Goal: Information Seeking & Learning: Learn about a topic

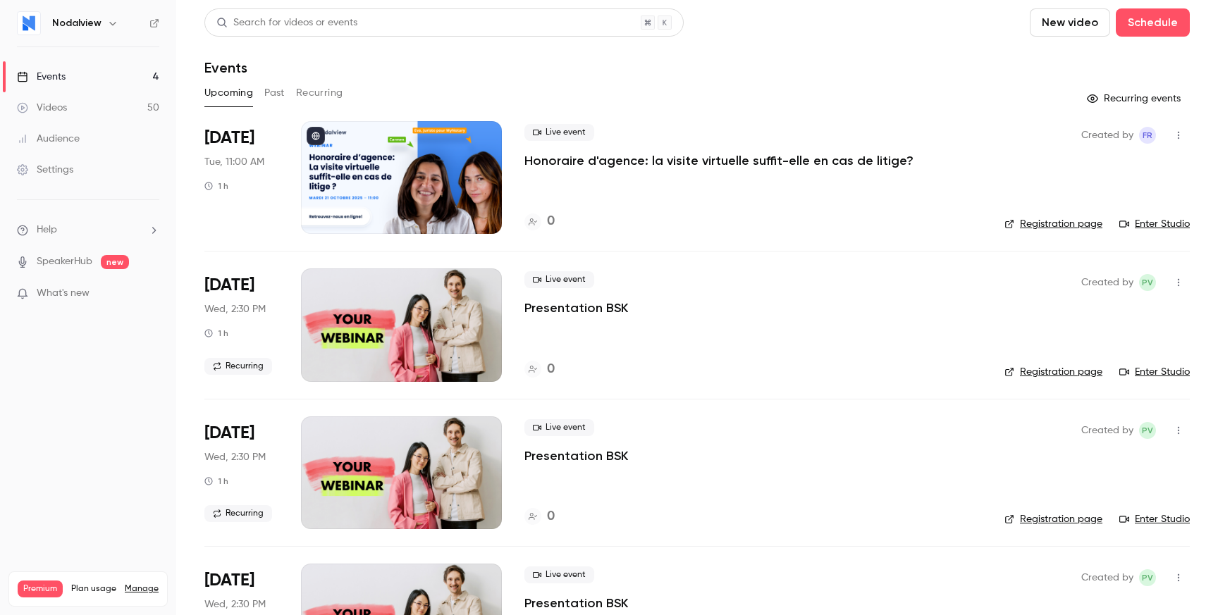
click at [69, 113] on link "Videos 50" at bounding box center [88, 107] width 176 height 31
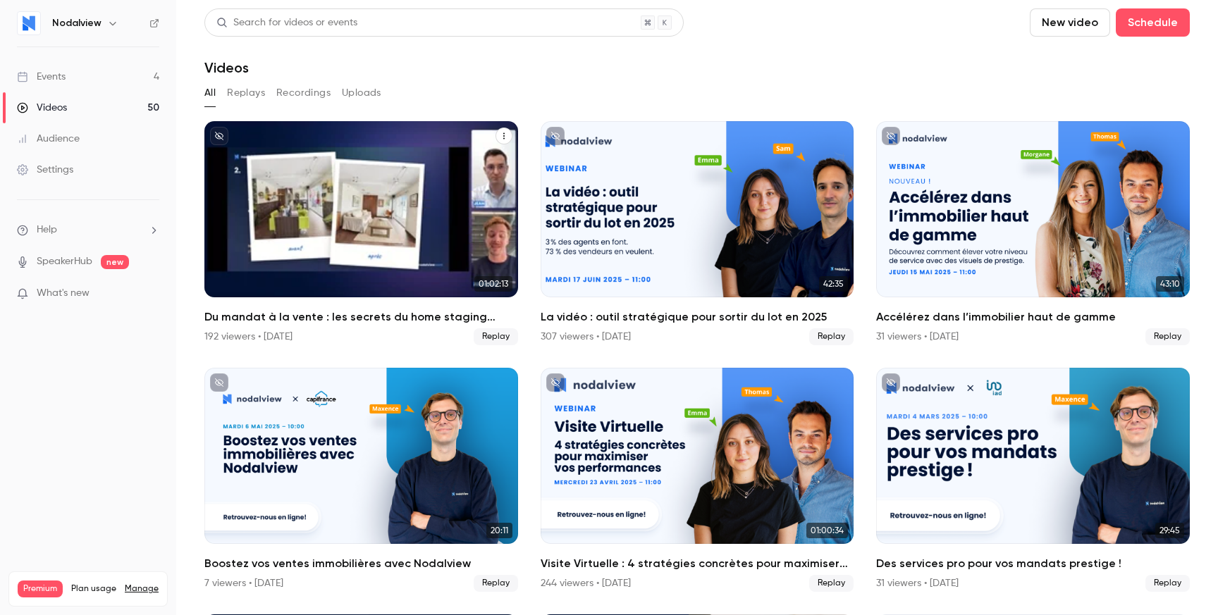
click at [216, 136] on icon "unpublished" at bounding box center [219, 136] width 8 height 8
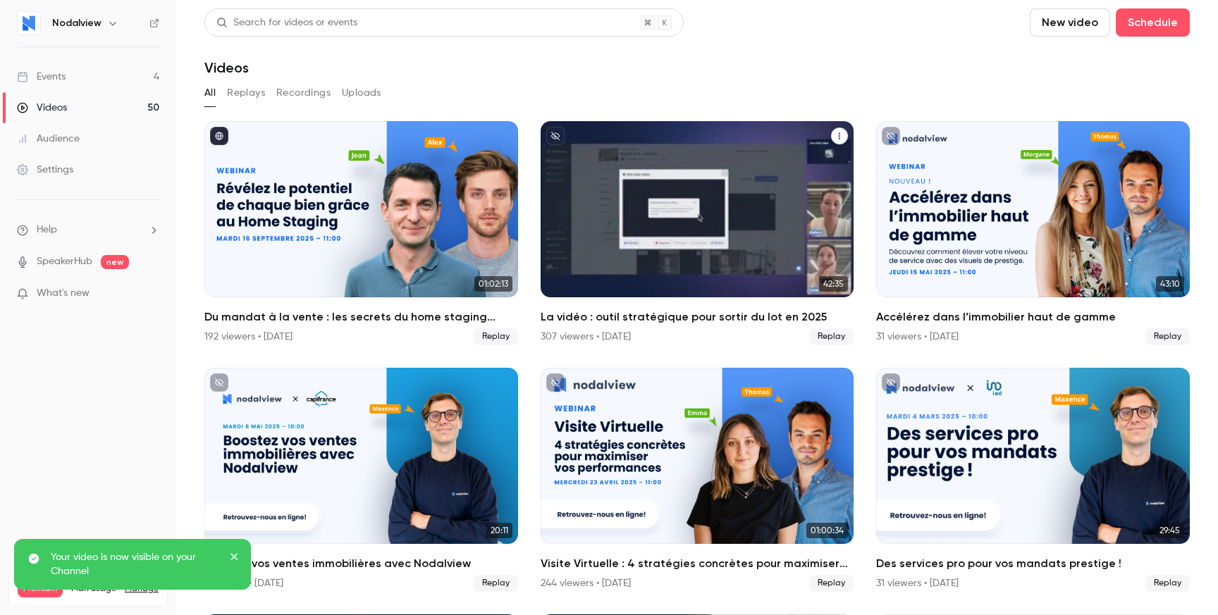
click at [554, 137] on icon "unpublished" at bounding box center [555, 136] width 8 height 8
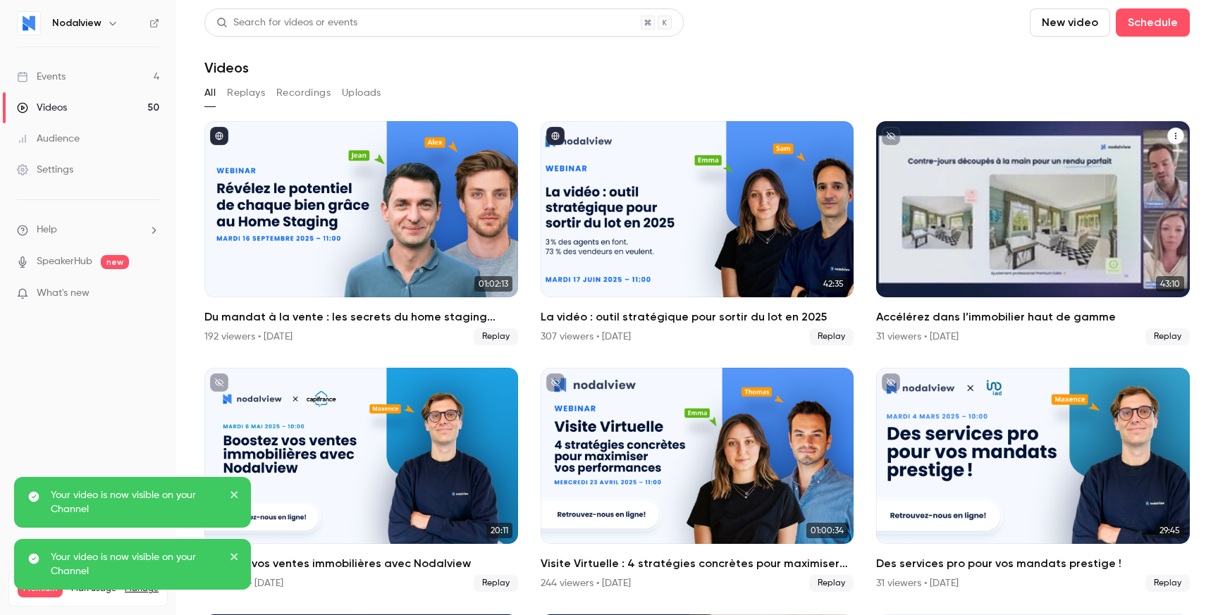
click at [890, 138] on icon "unpublished" at bounding box center [891, 136] width 8 height 8
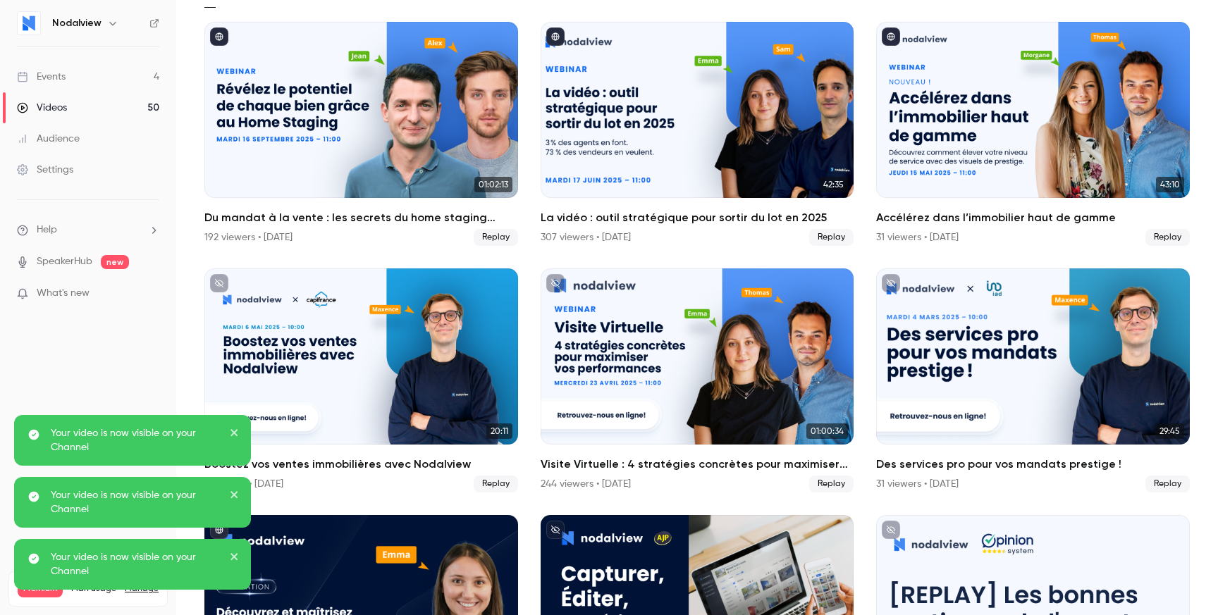
scroll to position [124, 0]
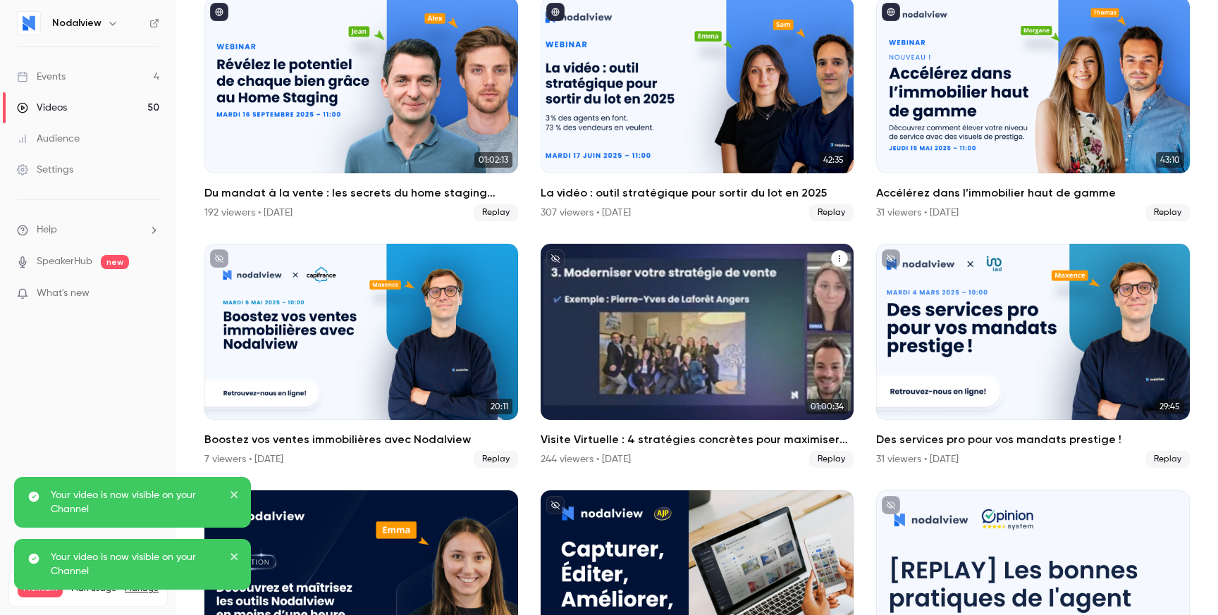
click at [553, 259] on icon "unpublished" at bounding box center [555, 259] width 8 height 8
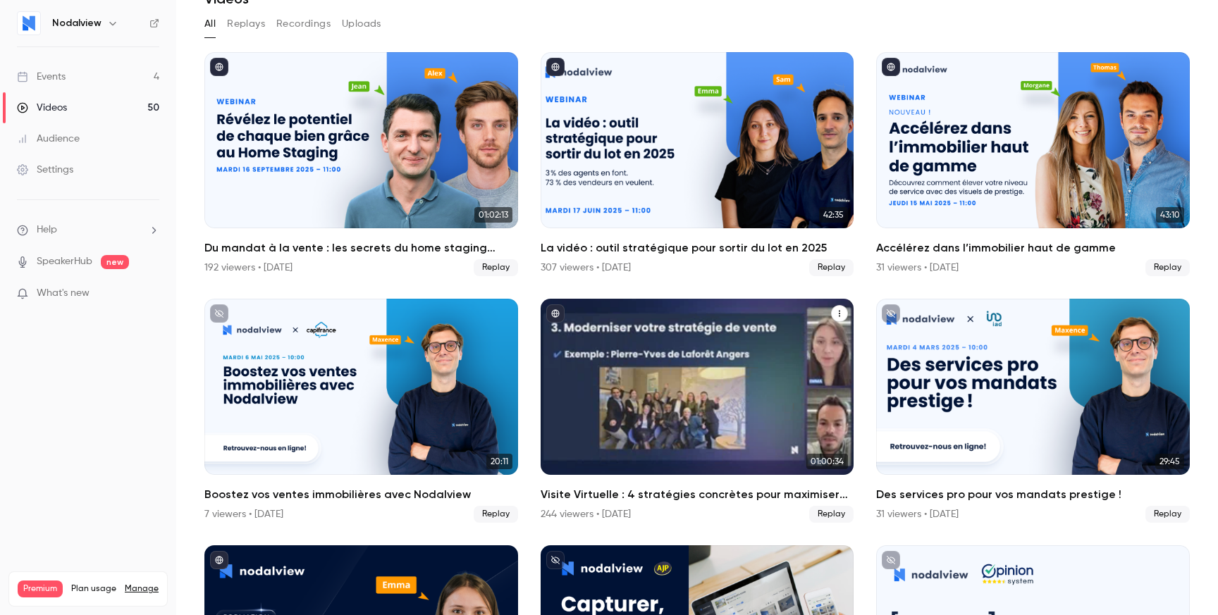
scroll to position [0, 0]
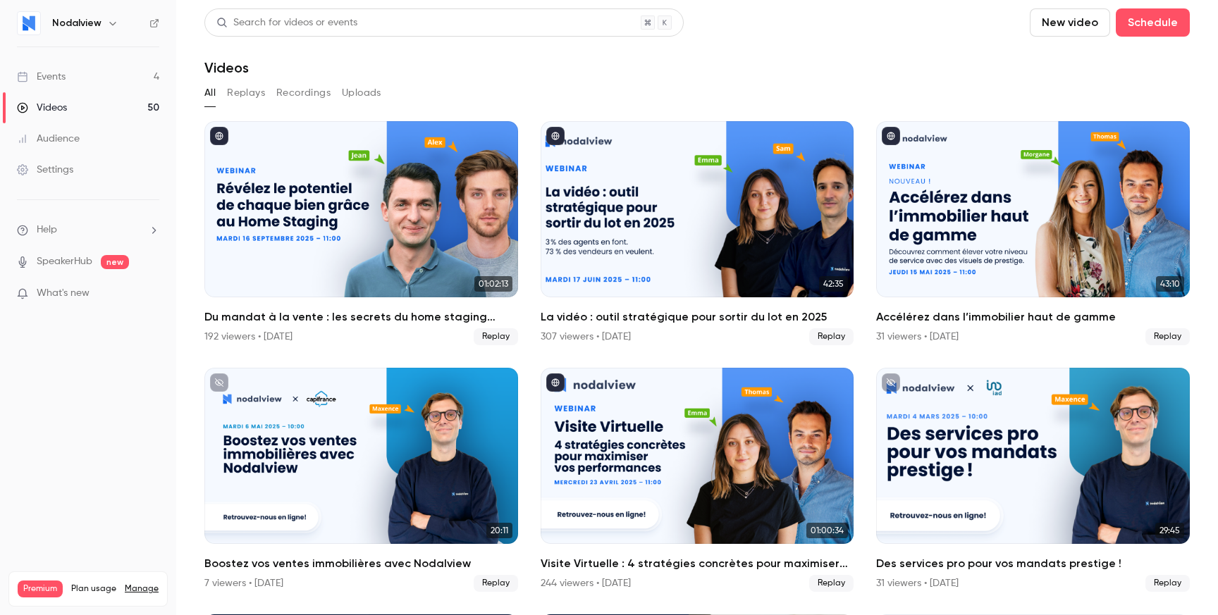
click at [469, 87] on div "All Replays Recordings Uploads" at bounding box center [697, 93] width 986 height 23
drag, startPoint x: 469, startPoint y: 87, endPoint x: 458, endPoint y: 40, distance: 48.4
click at [458, 40] on section "Search for videos or events New video Schedule Videos All Replays Recordings Up…" at bounding box center [697, 307] width 986 height 599
click at [458, 40] on header "Search for videos or events New video Schedule Videos" at bounding box center [697, 42] width 986 height 68
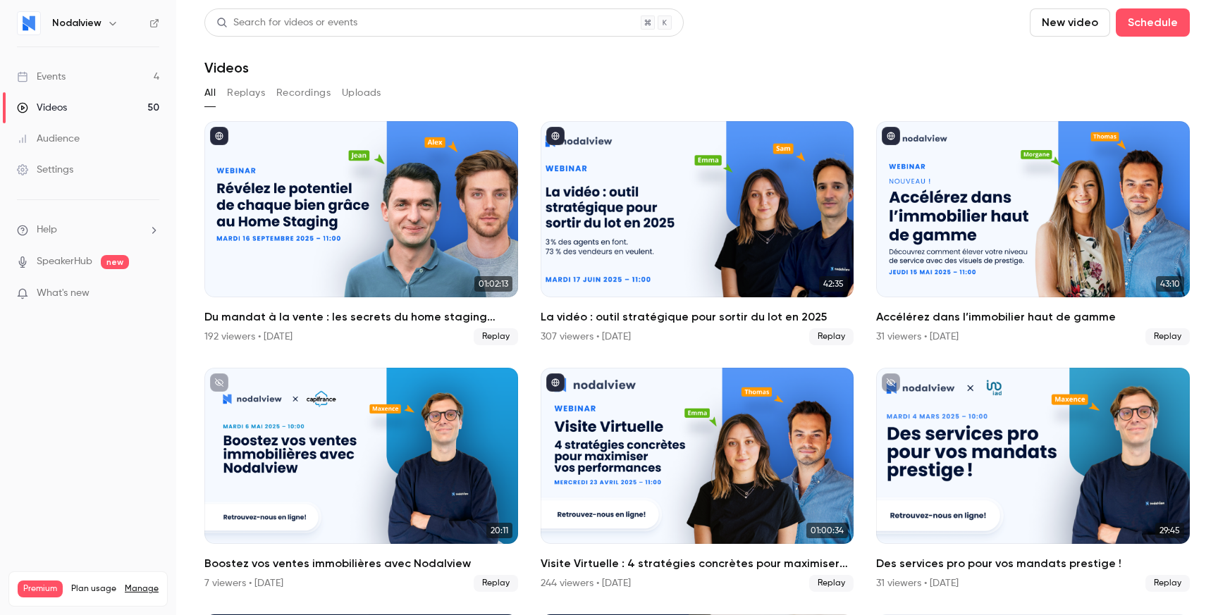
click at [458, 40] on header "Search for videos or events New video Schedule Videos" at bounding box center [697, 42] width 986 height 68
drag, startPoint x: 458, startPoint y: 40, endPoint x: 464, endPoint y: 94, distance: 54.6
click at [464, 94] on section "Search for videos or events New video Schedule Videos All Replays Recordings Up…" at bounding box center [697, 307] width 986 height 599
click at [464, 94] on div "All Replays Recordings Uploads" at bounding box center [697, 93] width 986 height 23
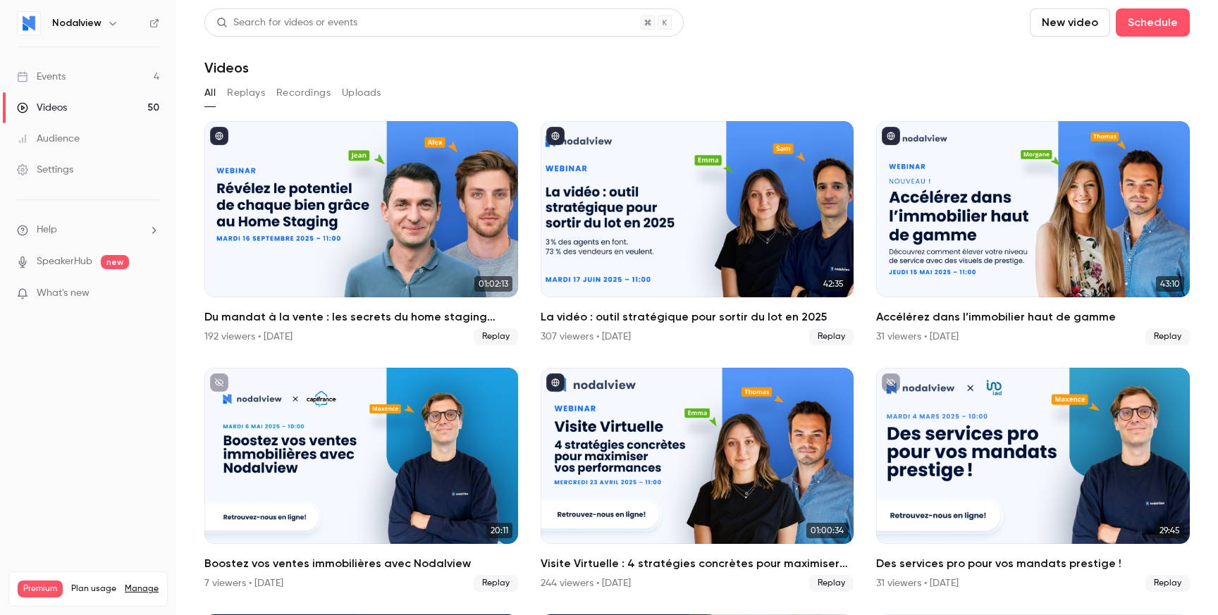
drag, startPoint x: 464, startPoint y: 94, endPoint x: 455, endPoint y: 71, distance: 24.8
click at [456, 71] on section "Search for videos or events New video Schedule Videos All Replays Recordings Up…" at bounding box center [697, 307] width 986 height 599
click at [455, 71] on div "Videos" at bounding box center [697, 67] width 986 height 17
drag, startPoint x: 455, startPoint y: 71, endPoint x: 467, endPoint y: 93, distance: 24.6
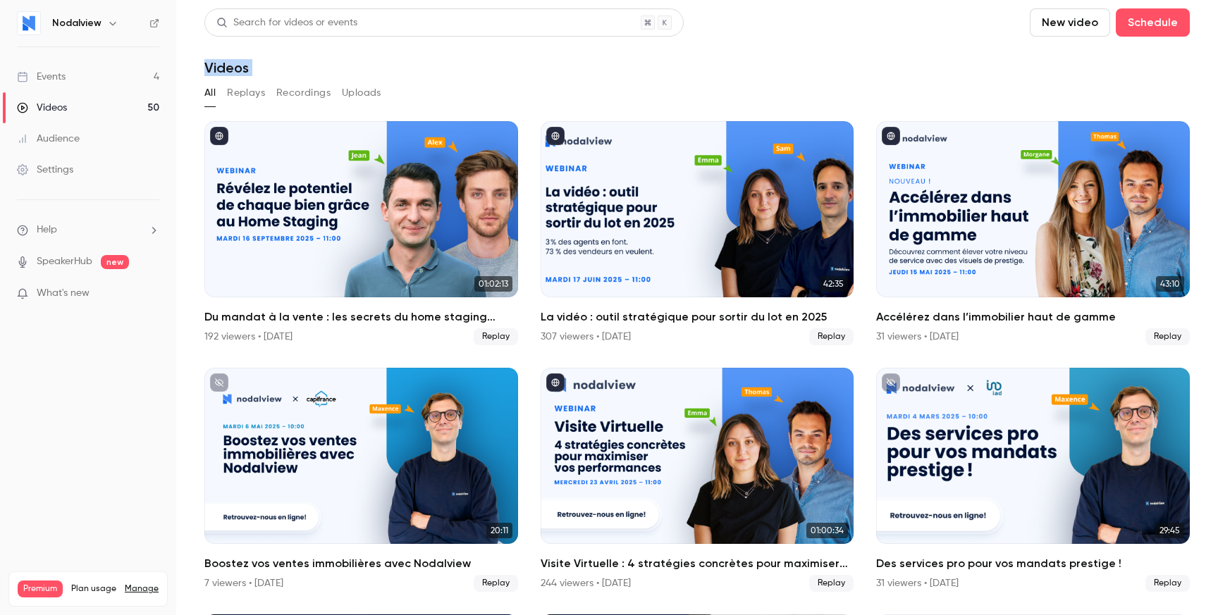
click at [467, 93] on section "Search for videos or events New video Schedule Videos All Replays Recordings Up…" at bounding box center [697, 307] width 986 height 599
click at [467, 93] on div "All Replays Recordings Uploads" at bounding box center [697, 93] width 986 height 23
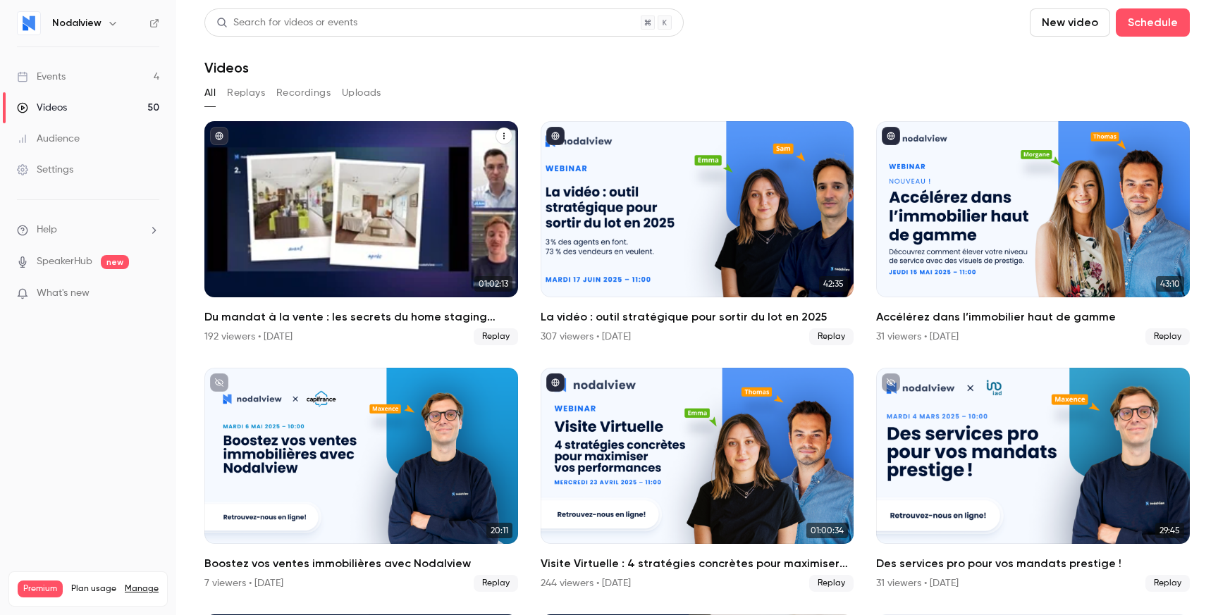
click at [388, 161] on div "Du mandat à la vente : les secrets du home staging virtuel pour déclencher le c…" at bounding box center [361, 209] width 314 height 176
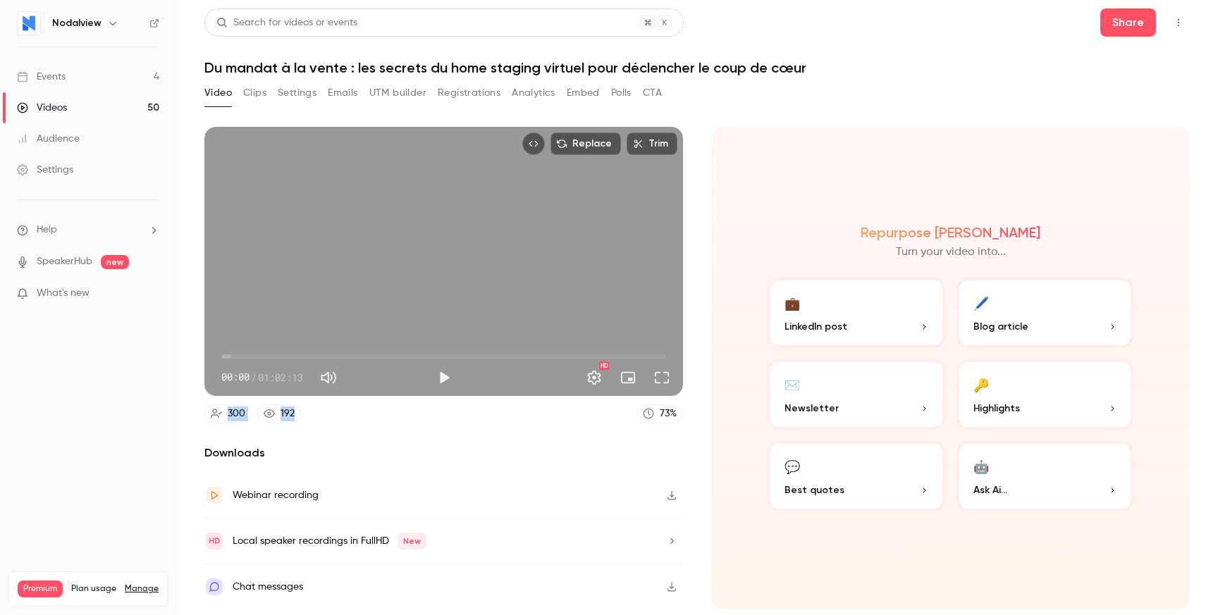
drag, startPoint x: 316, startPoint y: 422, endPoint x: 193, endPoint y: 417, distance: 122.8
click at [191, 417] on main "Search for videos or events Share Du mandat à la vente : les secrets du home st…" at bounding box center [697, 307] width 1042 height 615
click at [193, 417] on main "Search for videos or events Share Du mandat à la vente : les secrets du home st…" at bounding box center [697, 307] width 1042 height 615
click at [539, 91] on button "Analytics" at bounding box center [534, 93] width 44 height 23
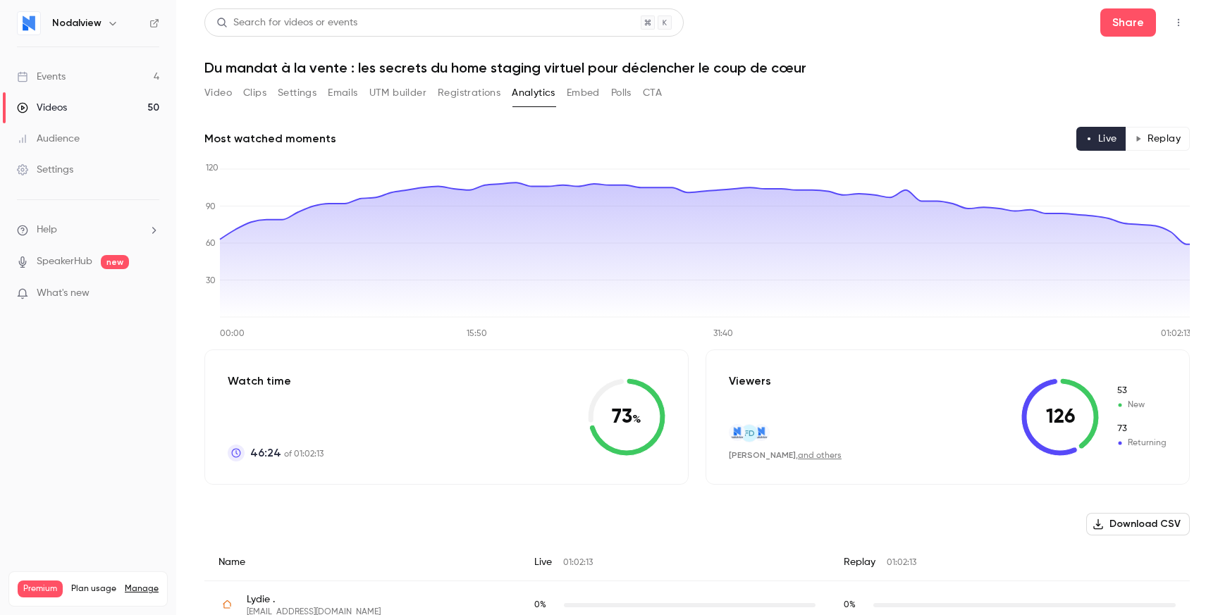
click at [464, 87] on button "Registrations" at bounding box center [469, 93] width 63 height 23
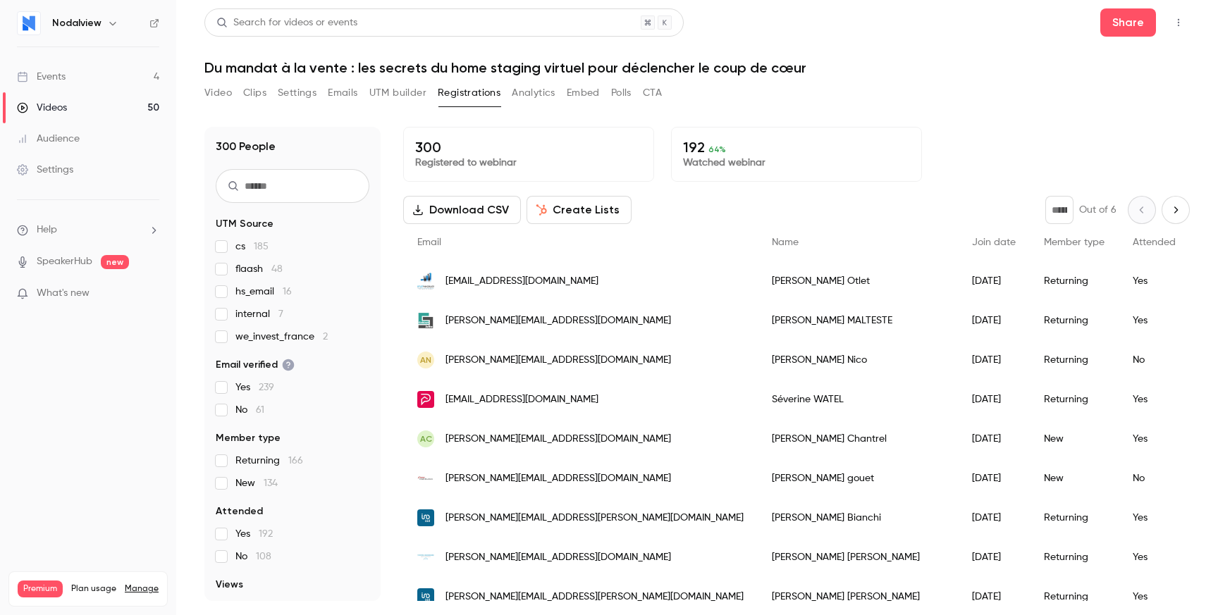
click at [265, 290] on span "hs_email 16" at bounding box center [263, 292] width 56 height 14
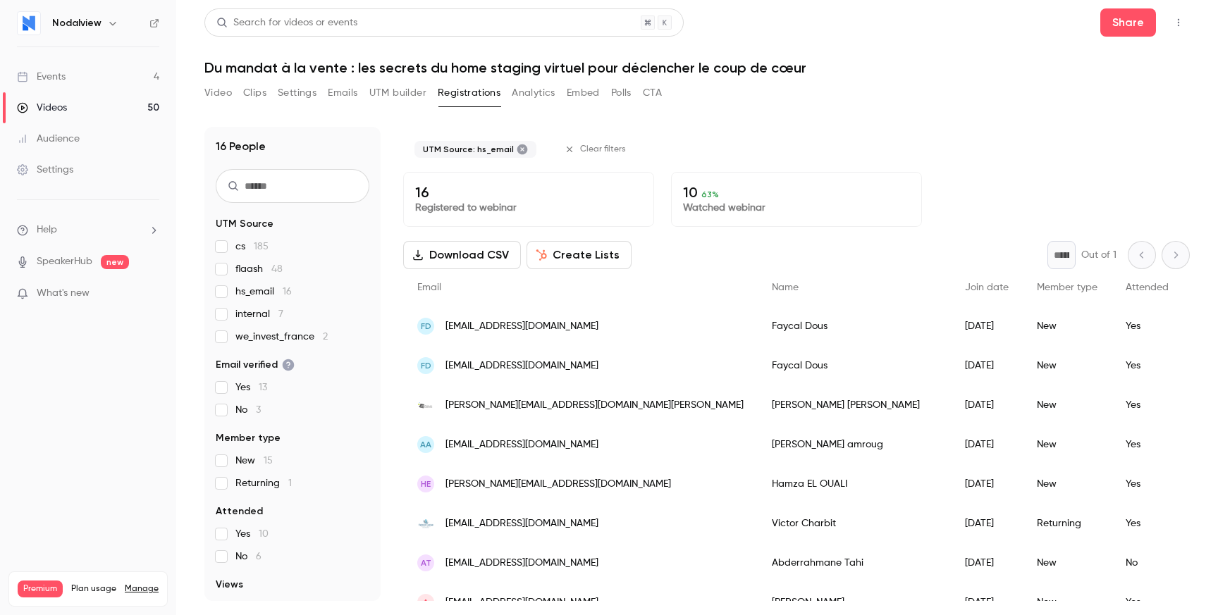
click at [256, 264] on span "flaash 48" at bounding box center [258, 269] width 47 height 14
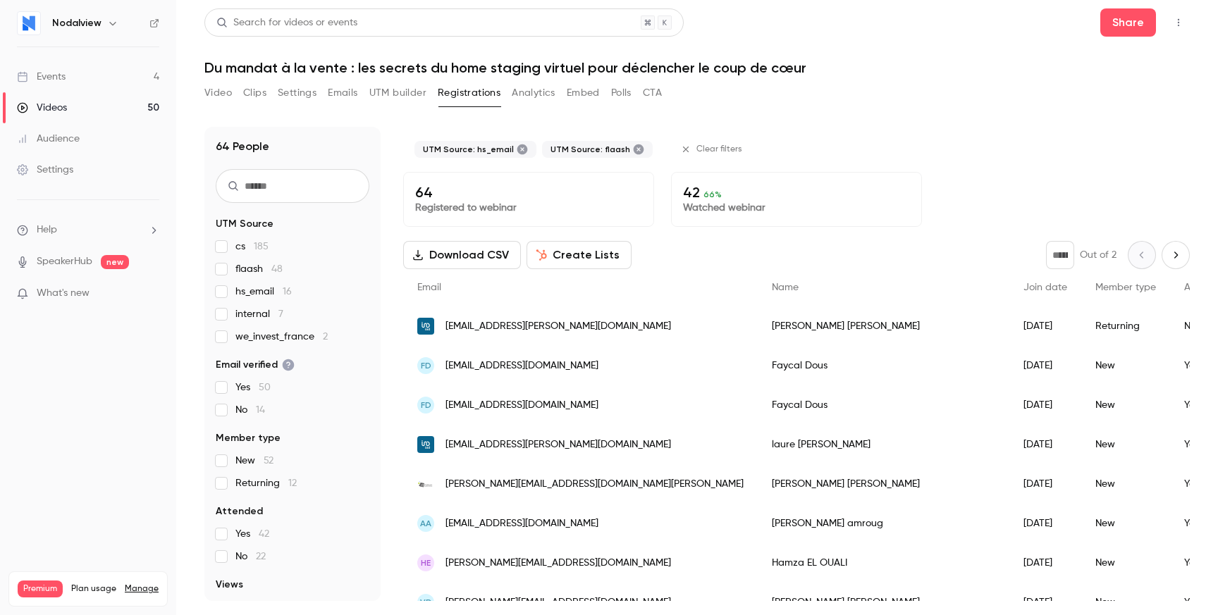
click at [241, 247] on span "cs 185" at bounding box center [251, 247] width 33 height 14
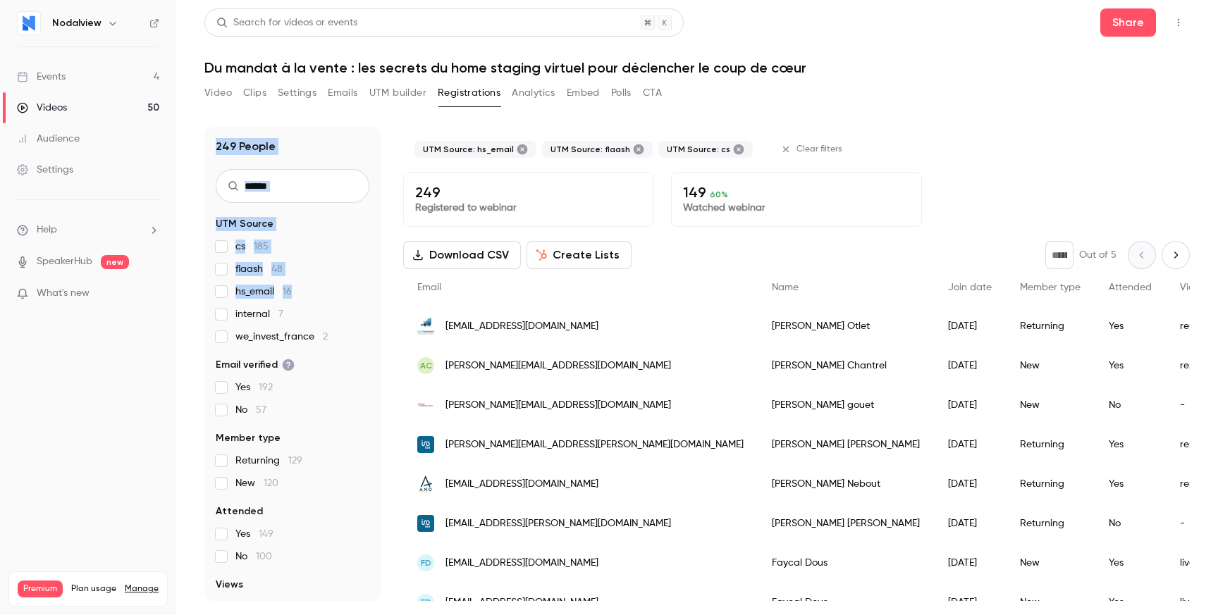
drag, startPoint x: 198, startPoint y: 319, endPoint x: 195, endPoint y: 128, distance: 191.1
click at [195, 128] on main "Search for videos or events Share Du mandat à la vente : les secrets du home st…" at bounding box center [697, 307] width 1042 height 615
